Goal: Share content

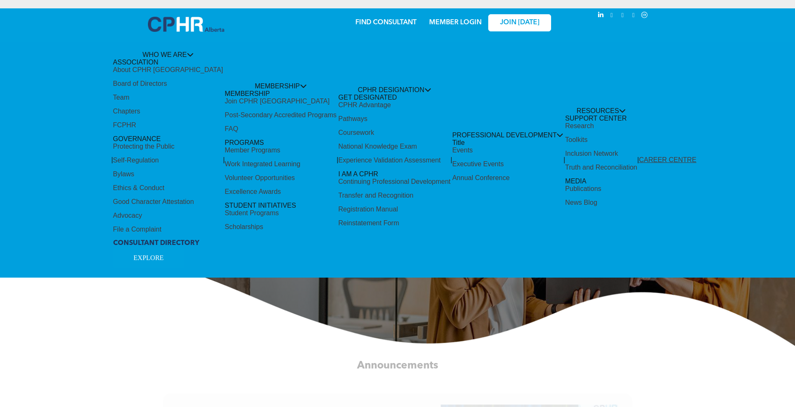
click at [393, 143] on div "Share by:" at bounding box center [369, 207] width 739 height 407
drag, startPoint x: 343, startPoint y: 140, endPoint x: 336, endPoint y: 143, distance: 8.3
click at [343, 140] on div "Share by:" at bounding box center [369, 207] width 739 height 407
click at [243, 163] on div "Share by:" at bounding box center [369, 207] width 739 height 407
click at [205, 180] on div "Share by:" at bounding box center [369, 207] width 739 height 407
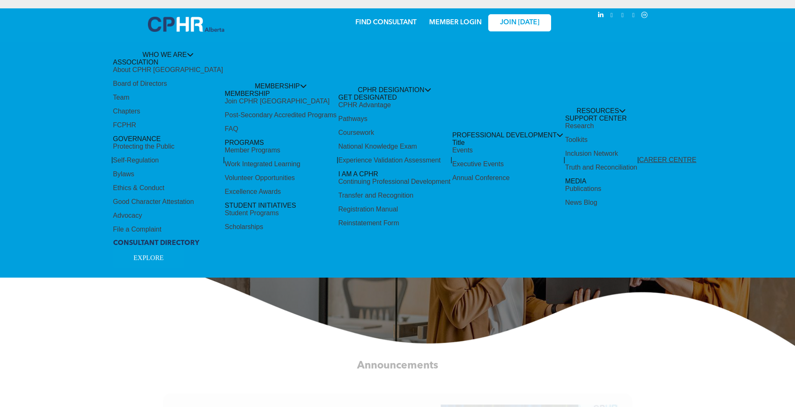
click at [182, 225] on div "Share by:" at bounding box center [369, 207] width 739 height 407
click at [157, 257] on div "Share by:" at bounding box center [369, 207] width 739 height 407
drag, startPoint x: 514, startPoint y: 11, endPoint x: 487, endPoint y: 22, distance: 29.3
click at [515, 14] on div "Share by:" at bounding box center [369, 207] width 739 height 407
click at [467, 21] on div "Share by:" at bounding box center [369, 17] width 723 height 9
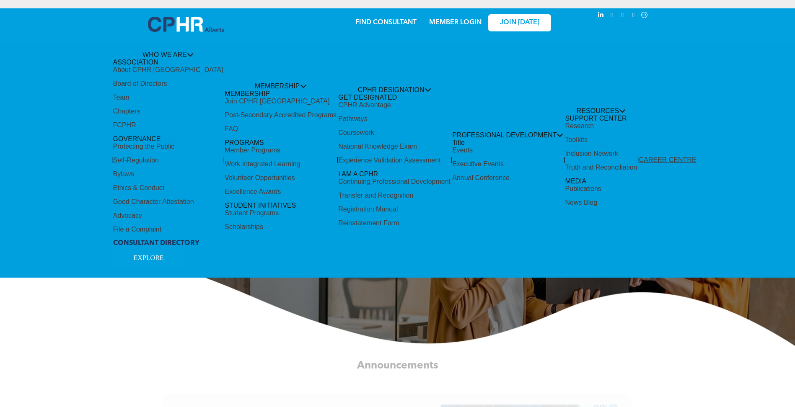
drag, startPoint x: 354, startPoint y: 23, endPoint x: 374, endPoint y: 0, distance: 30.9
click at [355, 23] on div "Share by:" at bounding box center [369, 207] width 739 height 407
